Goal: Communication & Community: Answer question/provide support

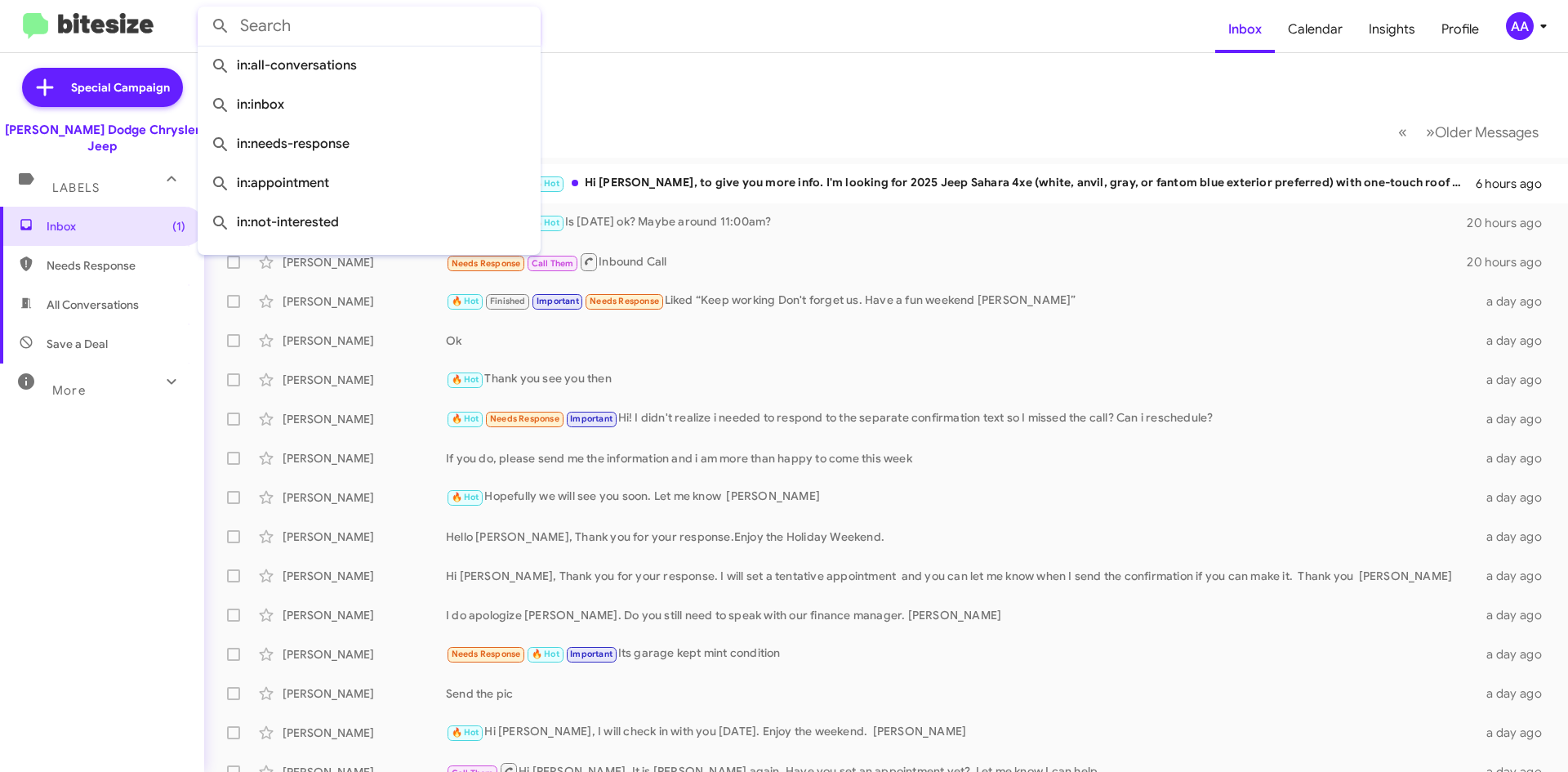
click at [311, 25] on input "text" at bounding box center [369, 26] width 343 height 39
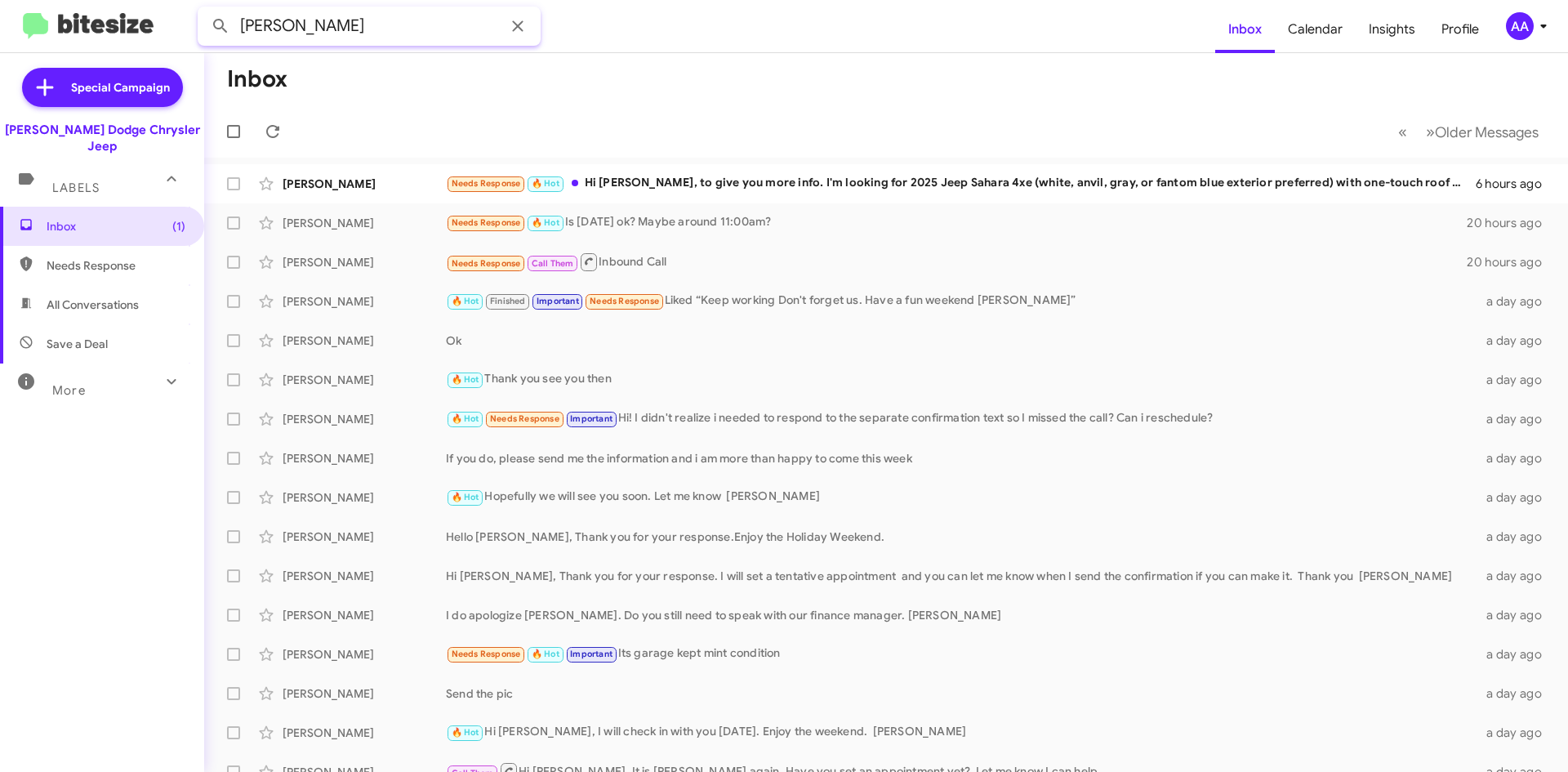
click at [204, 9] on button at bounding box center [221, 26] width 33 height 33
click at [85, 285] on span "All Conversations" at bounding box center [102, 304] width 204 height 39
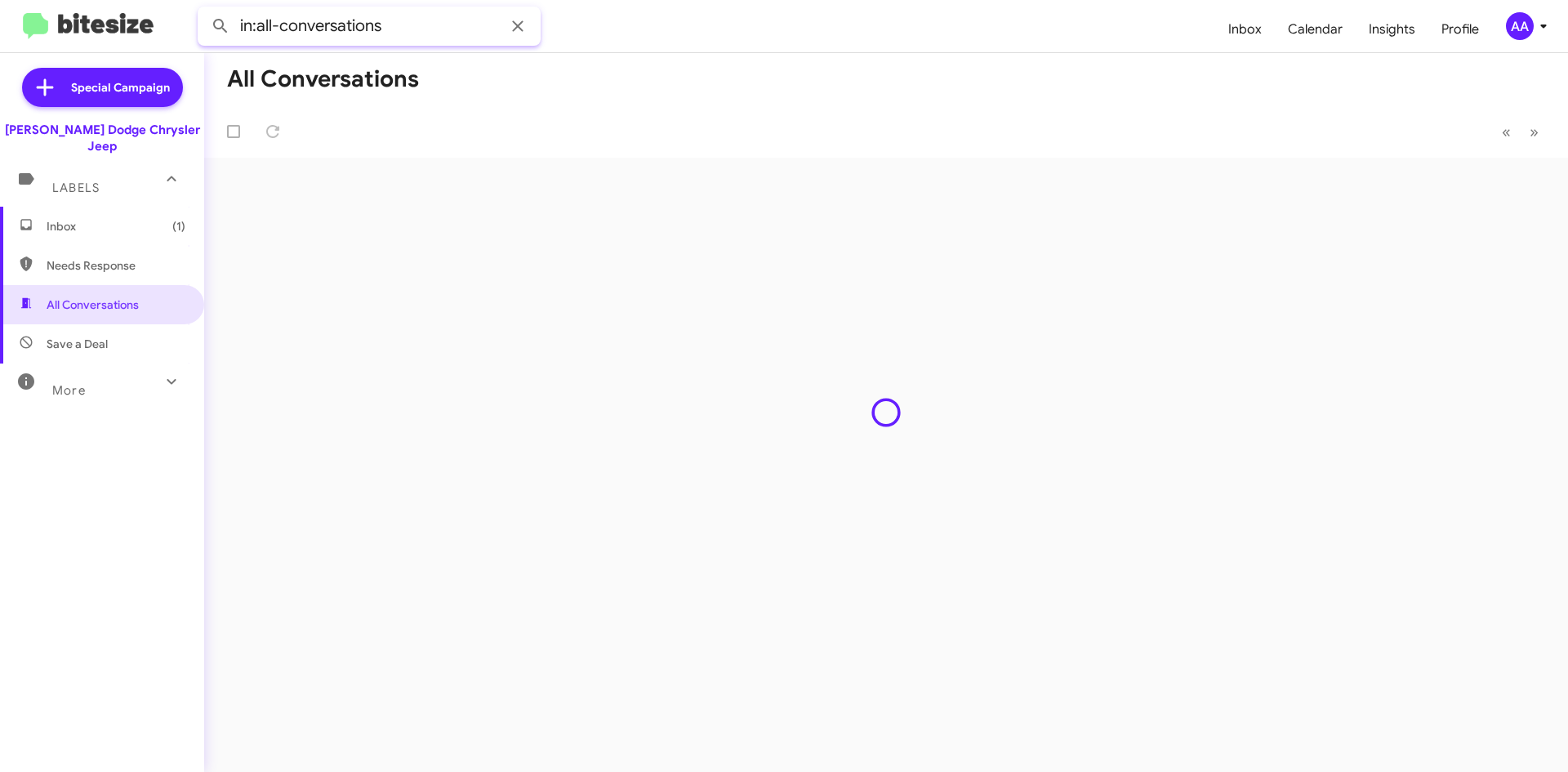
click at [406, 24] on input "in:all-conversations" at bounding box center [369, 26] width 343 height 39
type input "in:all-conversations [PERSON_NAME]"
click at [204, 9] on button at bounding box center [221, 26] width 33 height 33
click at [513, 28] on icon at bounding box center [518, 26] width 20 height 20
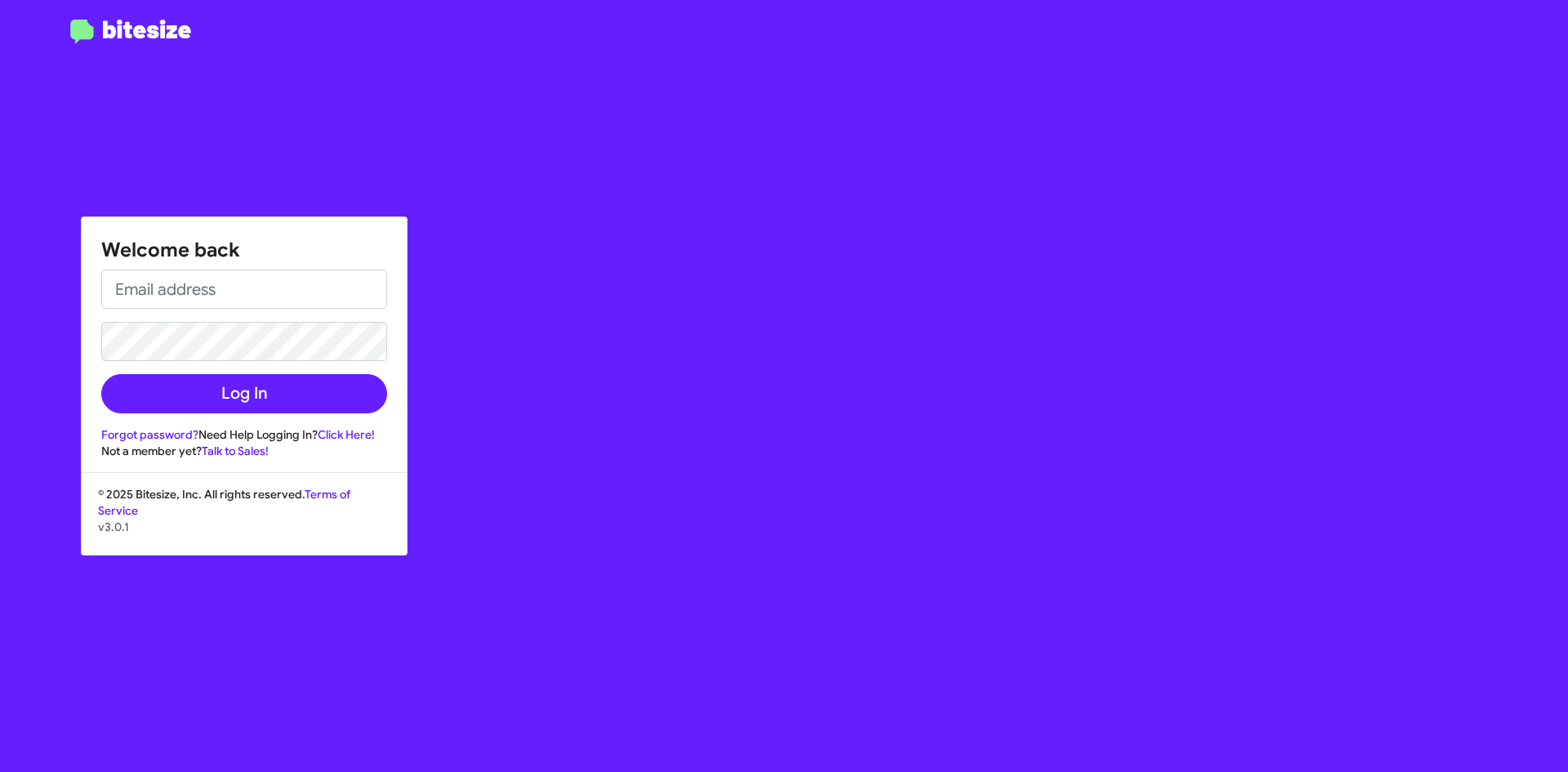
drag, startPoint x: 59, startPoint y: 135, endPoint x: 59, endPoint y: 123, distance: 12.0
click at [59, 123] on div at bounding box center [130, 395] width 261 height 752
type input "[EMAIL_ADDRESS][DOMAIN_NAME]"
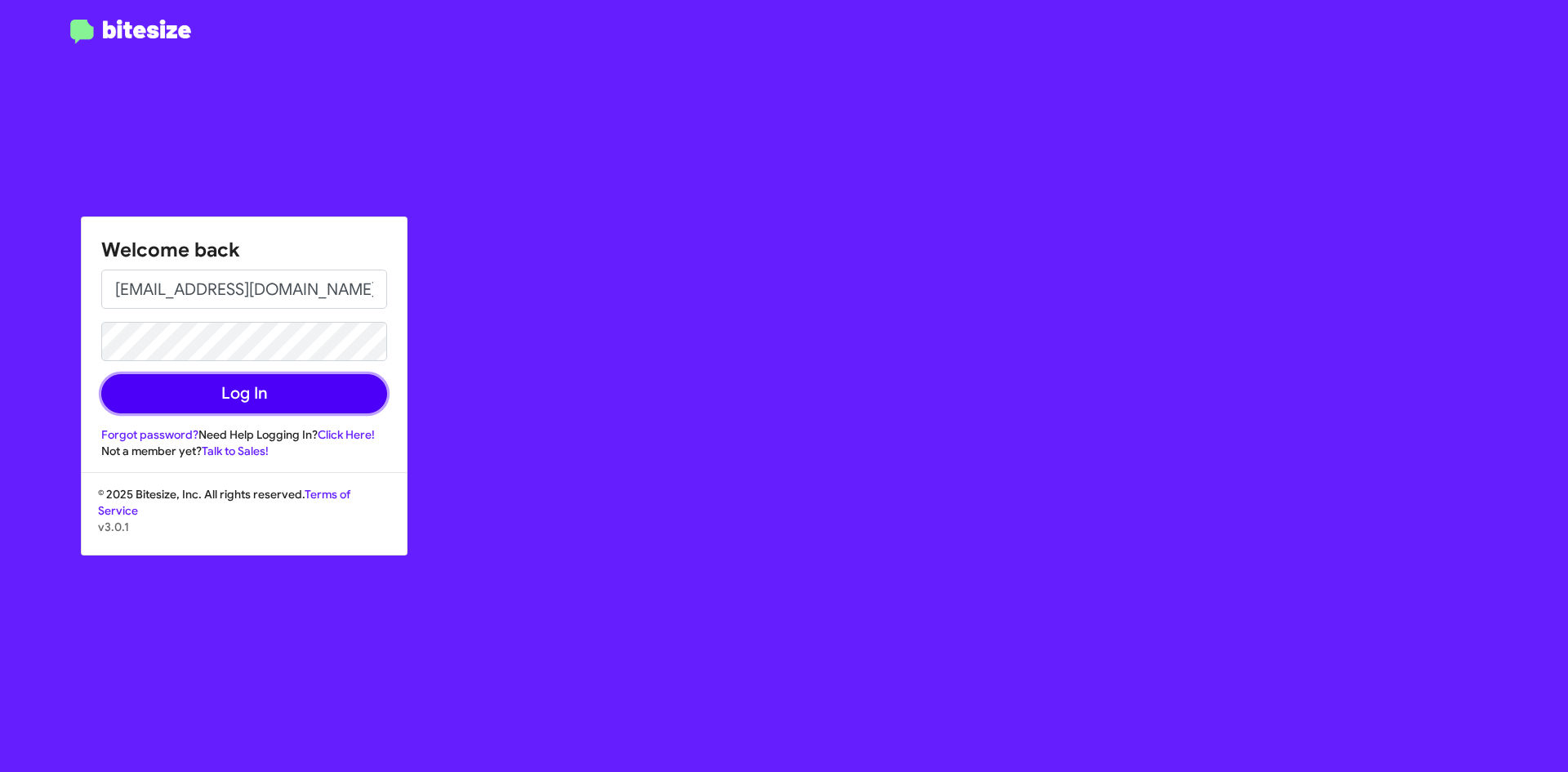
click at [152, 409] on button "Log In" at bounding box center [245, 393] width 286 height 39
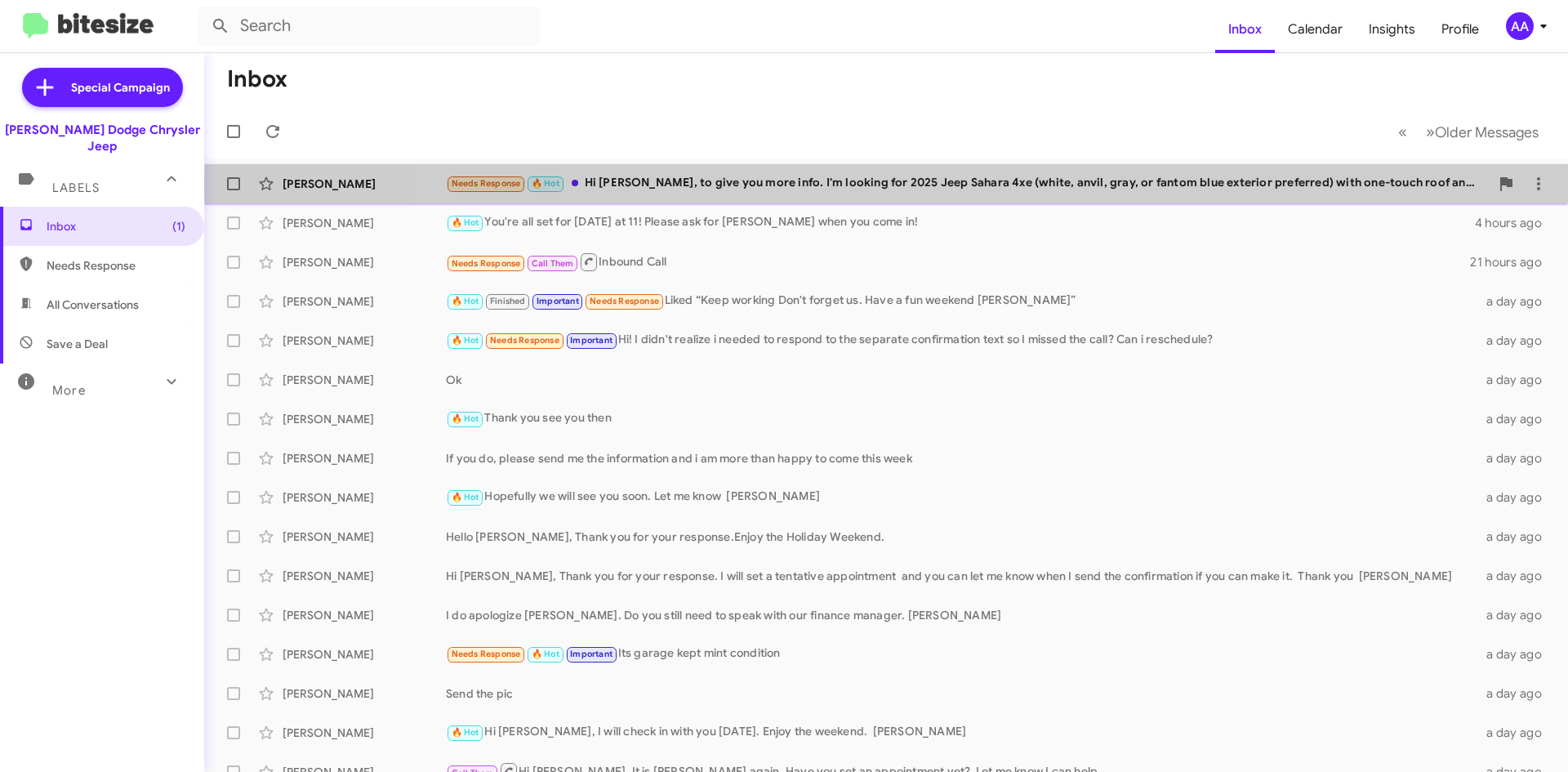
click at [1057, 186] on div "Needs Response 🔥 Hot Hi [PERSON_NAME], to give you more info. I'm looking for 2…" at bounding box center [967, 184] width 1043 height 19
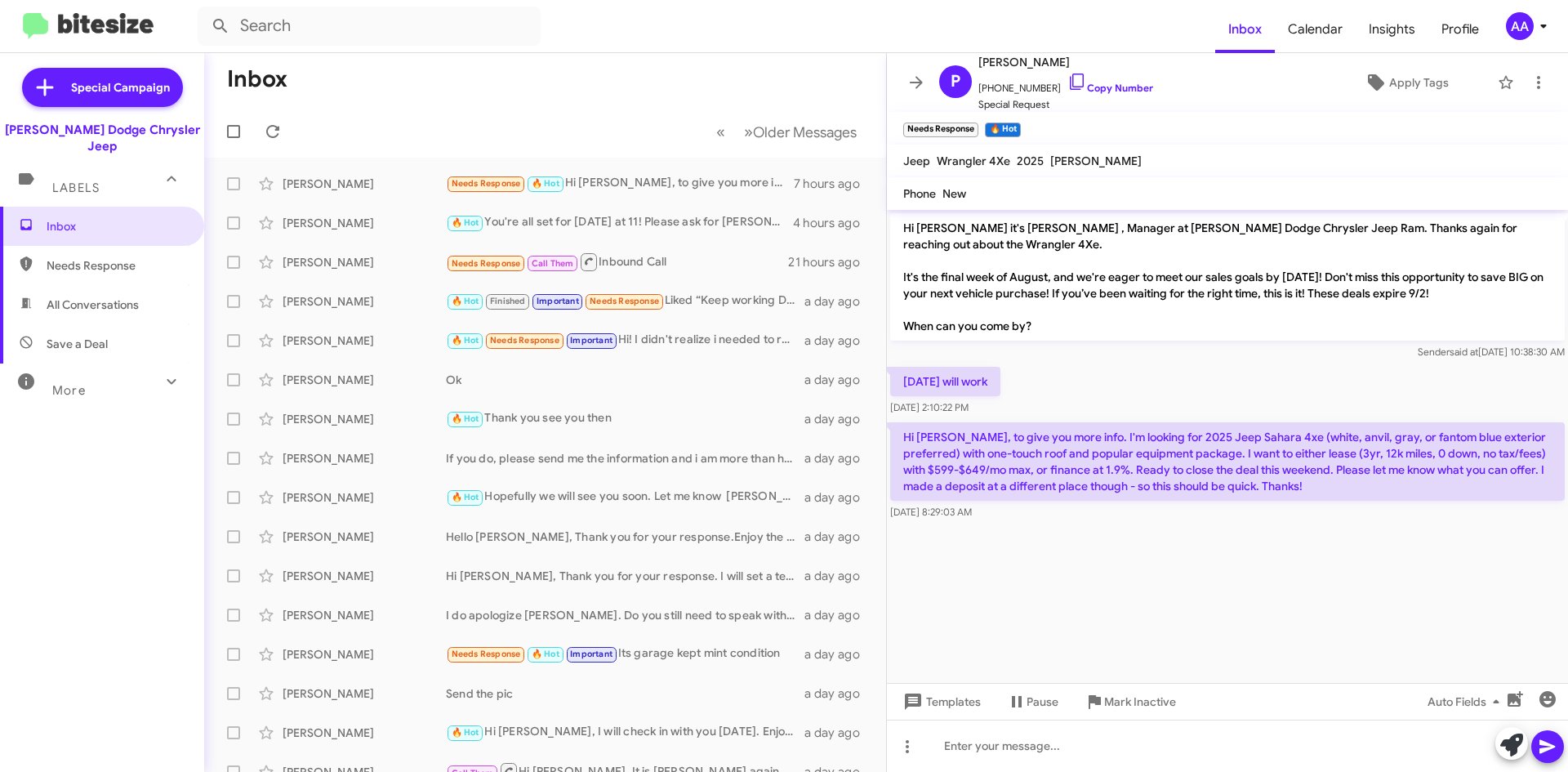
click at [1100, 548] on cdk-virtual-scroll-viewport "Hi [PERSON_NAME] it's [PERSON_NAME] , Manager at [PERSON_NAME] Dodge Chrysler J…" at bounding box center [1227, 446] width 681 height 473
click at [1174, 554] on cdk-virtual-scroll-viewport "Hi [PERSON_NAME] it's [PERSON_NAME] , Manager at [PERSON_NAME] Dodge Chrysler J…" at bounding box center [1227, 446] width 681 height 473
click at [1528, 79] on icon at bounding box center [1538, 82] width 20 height 20
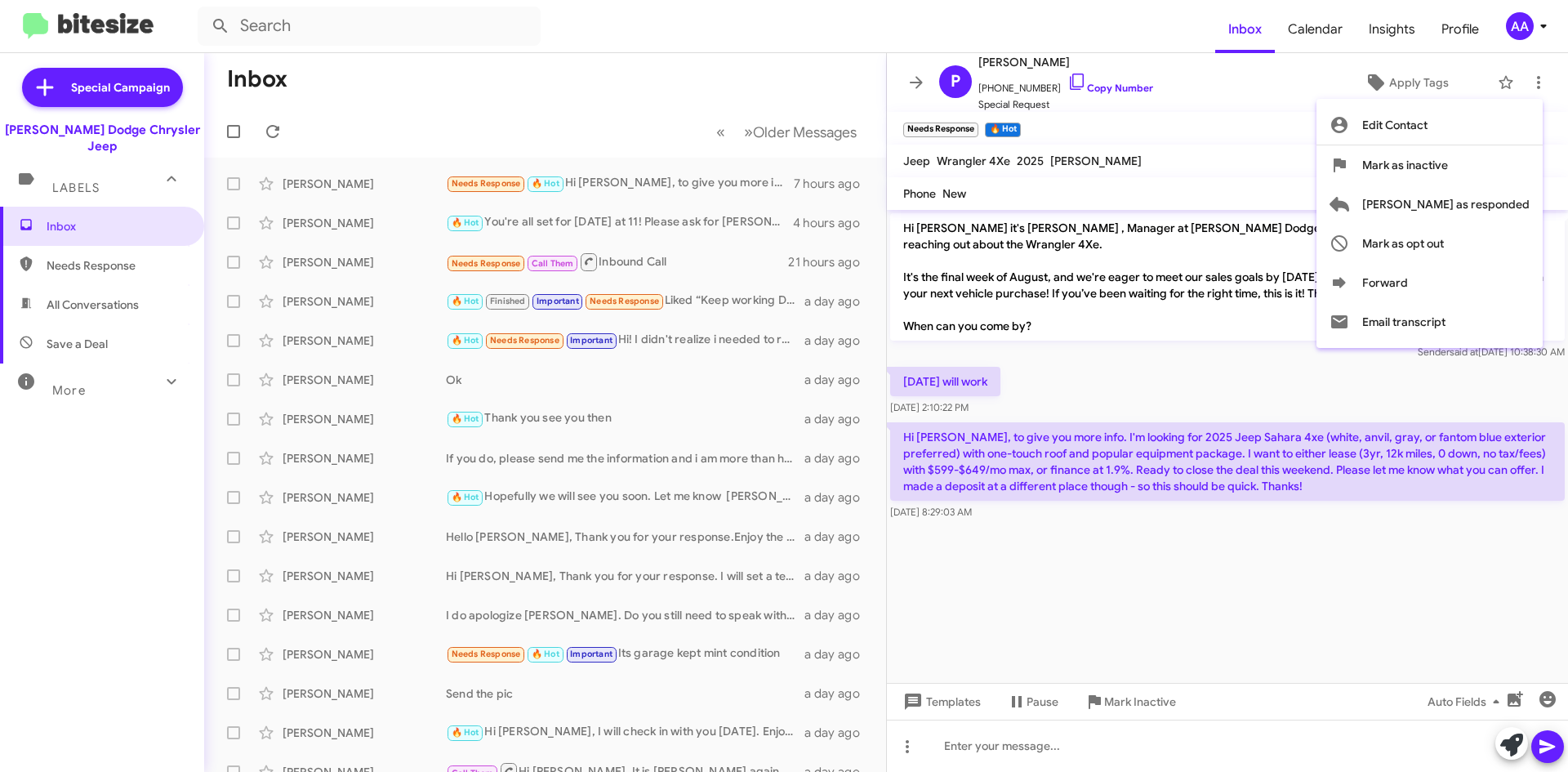
click at [1061, 602] on div at bounding box center [784, 386] width 1568 height 772
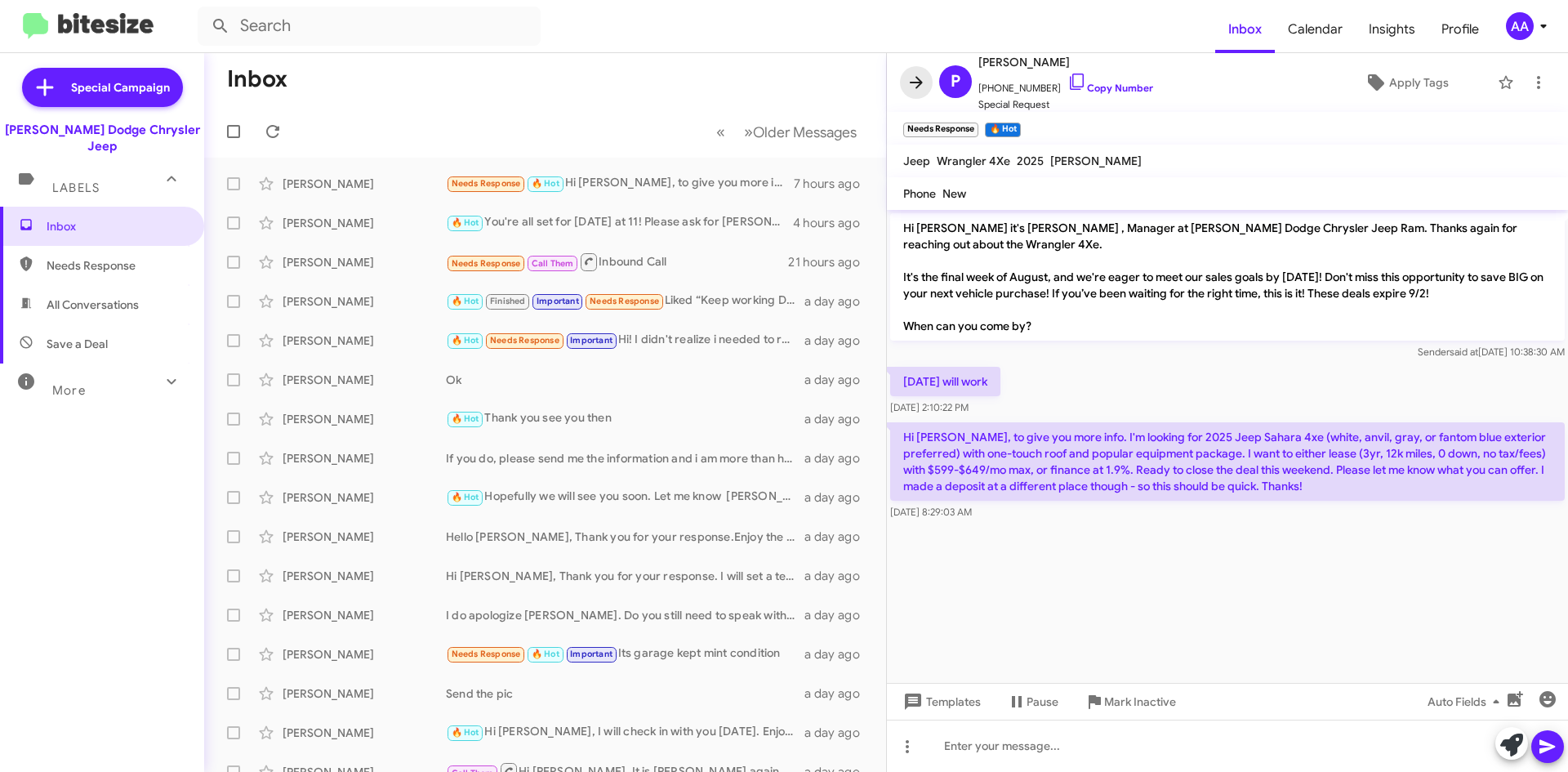
click at [912, 82] on icon at bounding box center [916, 82] width 13 height 12
